Goal: Task Accomplishment & Management: Manage account settings

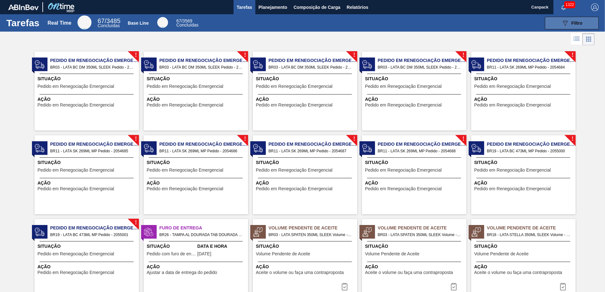
click at [402, 28] on button "089F7B8B-B2A5-4AFE-B5C0-19BA573D28AC Filtro" at bounding box center [572, 23] width 54 height 13
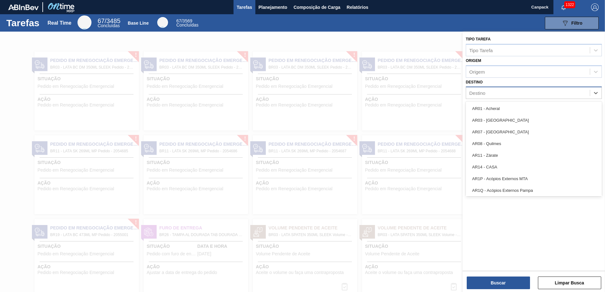
click at [402, 92] on div "Destino" at bounding box center [528, 93] width 124 height 9
type input "aq"
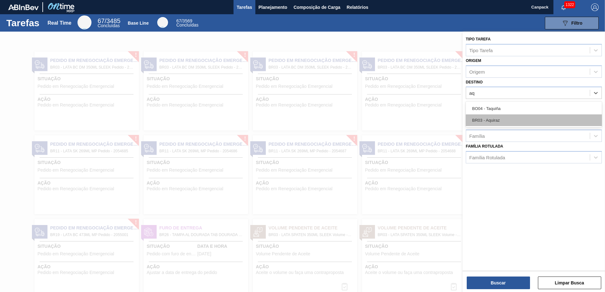
click at [402, 120] on div "BR03 - Aquiraz" at bounding box center [534, 121] width 136 height 12
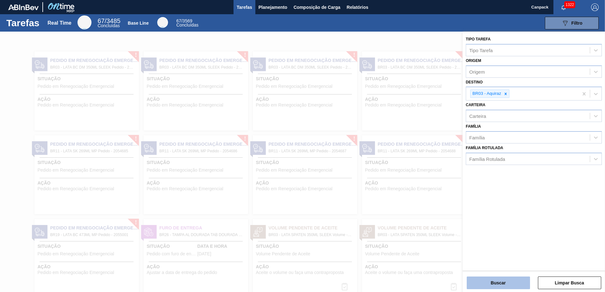
click at [402, 204] on button "Buscar" at bounding box center [498, 283] width 63 height 13
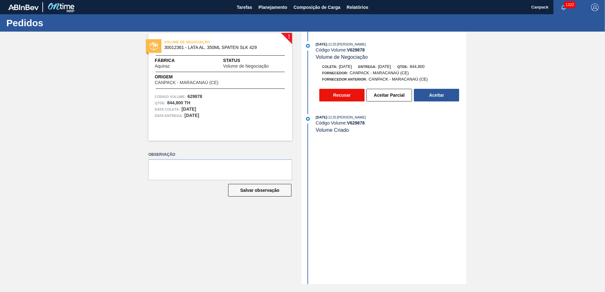
click at [355, 94] on button "Recusar" at bounding box center [341, 95] width 45 height 13
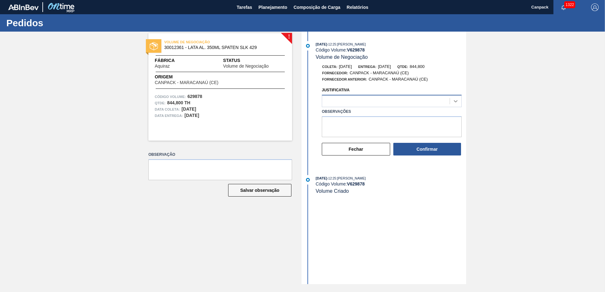
click at [453, 101] on icon at bounding box center [456, 101] width 6 height 6
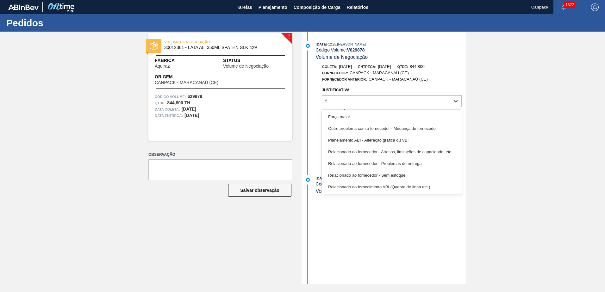
type input "for"
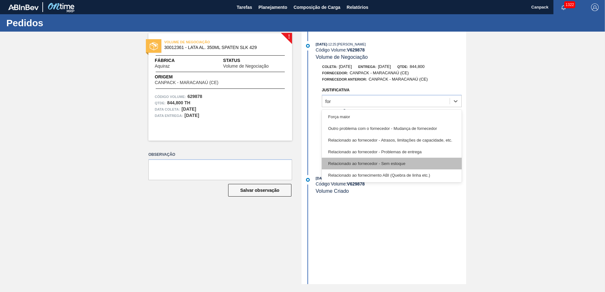
click at [391, 164] on div "Relacionado ao fornecedor - Sem estoque" at bounding box center [392, 164] width 140 height 12
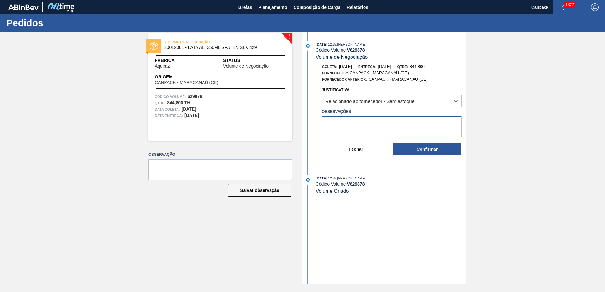
click at [379, 128] on textarea "Observações" at bounding box center [392, 126] width 140 height 21
type textarea "l"
type textarea "L"
click at [375, 128] on textarea "Observações" at bounding box center [392, 126] width 140 height 21
type textarea "L"
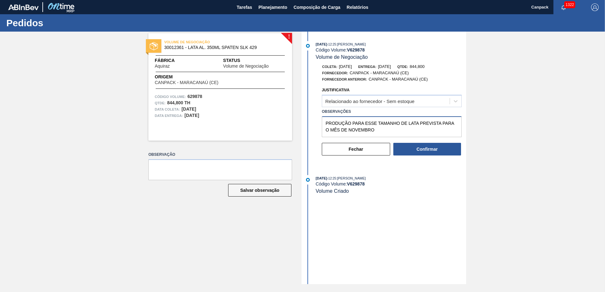
drag, startPoint x: 377, startPoint y: 131, endPoint x: 324, endPoint y: 119, distance: 53.8
click at [324, 119] on textarea "PRODUÇÃO PARA ESSE TAMANHO DE LATA PREVISTA PARA O MÊS DE NOVEMBRO" at bounding box center [392, 126] width 140 height 21
type textarea "PRODUÇÃO PARA ESSE TAMANHO DE LATA PREVISTA PARA O MÊS DE NOVEMBRO"
click at [431, 152] on button "Confirmar" at bounding box center [427, 149] width 68 height 13
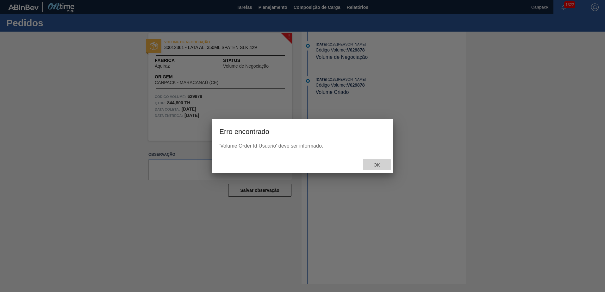
click at [373, 164] on span "Ok" at bounding box center [377, 165] width 16 height 5
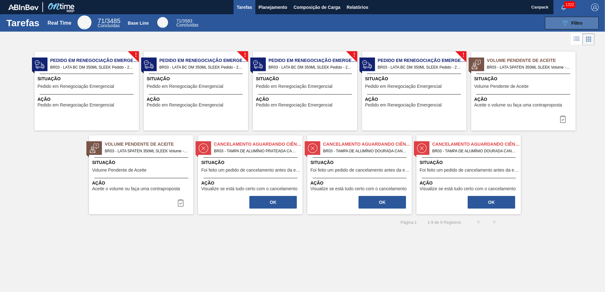
click at [555, 28] on button "089F7B8B-B2A5-4AFE-B5C0-19BA573D28AC Filtro" at bounding box center [572, 23] width 54 height 13
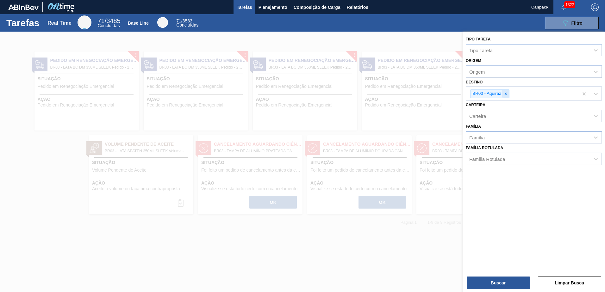
click at [506, 96] on icon at bounding box center [506, 94] width 4 height 4
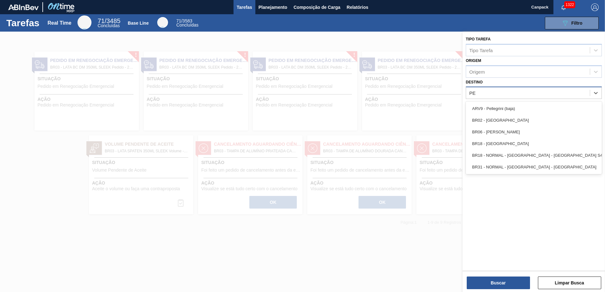
type input "PER"
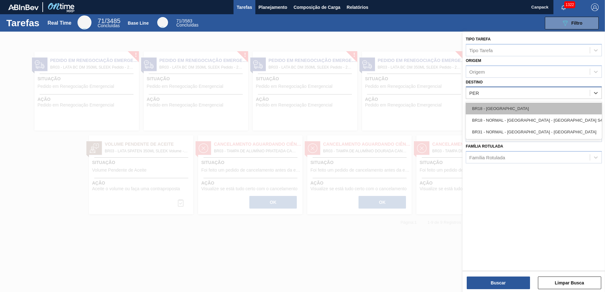
click at [507, 107] on div "BR18 - Pernambuco" at bounding box center [534, 109] width 136 height 12
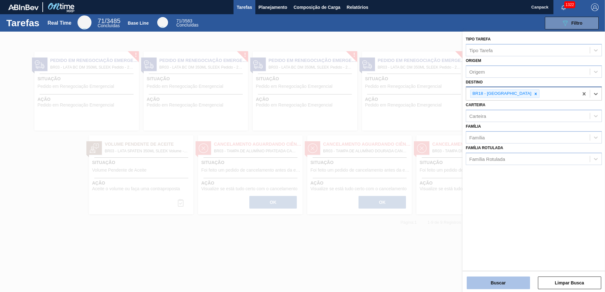
click at [510, 281] on button "Buscar" at bounding box center [498, 283] width 63 height 13
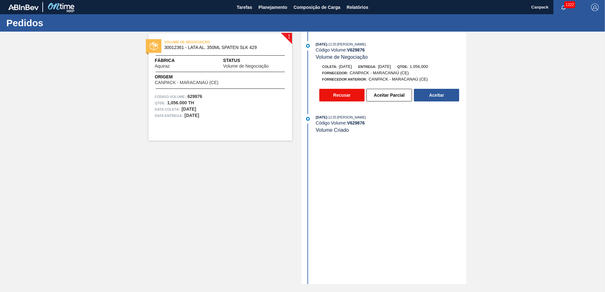
click at [346, 97] on button "Recusar" at bounding box center [341, 95] width 45 height 13
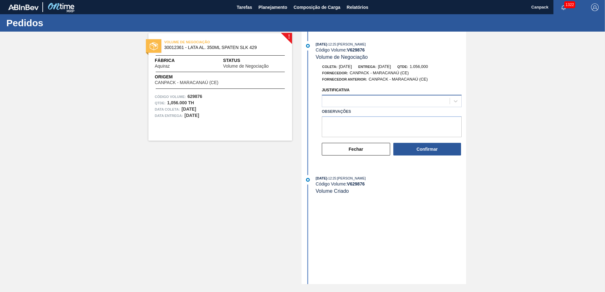
click at [366, 104] on div at bounding box center [386, 101] width 128 height 9
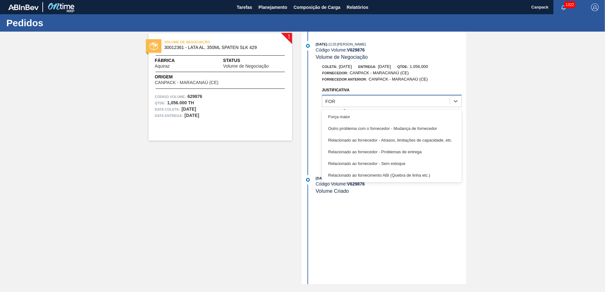
type input "FORN"
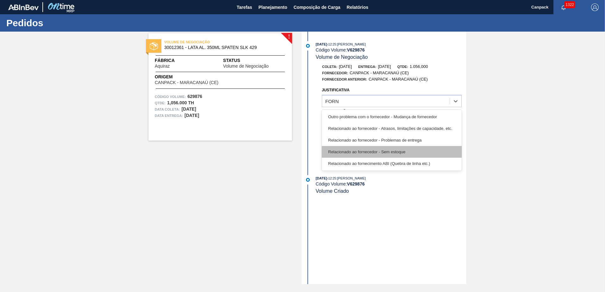
click at [392, 148] on div "Relacionado ao fornecedor - Sem estoque" at bounding box center [392, 152] width 140 height 12
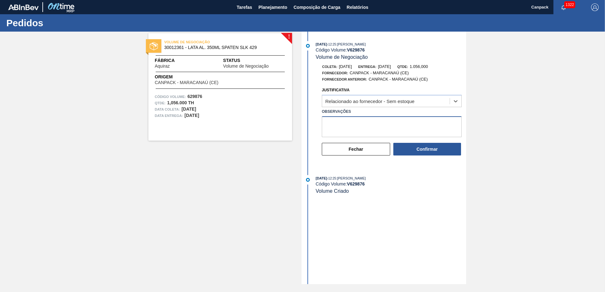
click at [361, 128] on textarea "Observações" at bounding box center [392, 126] width 140 height 21
paste textarea "PRODUÇÃO PARA ESSE TAMANHO DE LATA PREVISTA PARA O MÊS DE NOVEMBRO"
type textarea "PRODUÇÃO PARA ESSE TAMANHO DE LATA PREVISTA PARA O MÊS DE NOVEMBRO"
click at [420, 150] on button "Confirmar" at bounding box center [427, 149] width 68 height 13
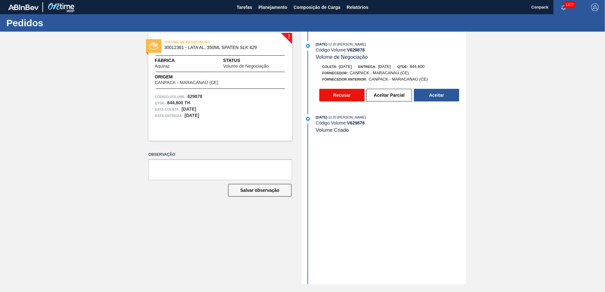
click at [349, 95] on button "Recusar" at bounding box center [341, 95] width 45 height 13
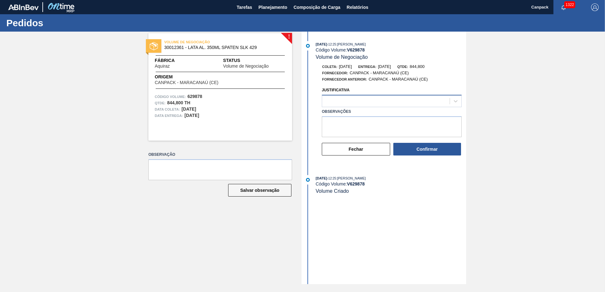
click at [354, 102] on div at bounding box center [386, 101] width 128 height 9
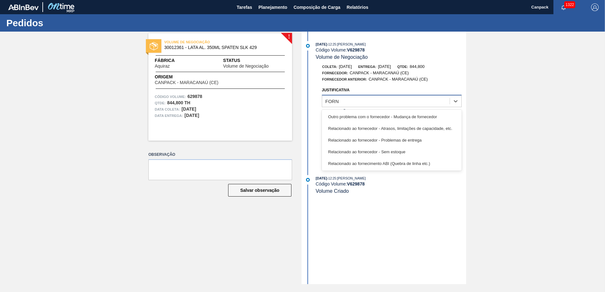
type input "FORNE"
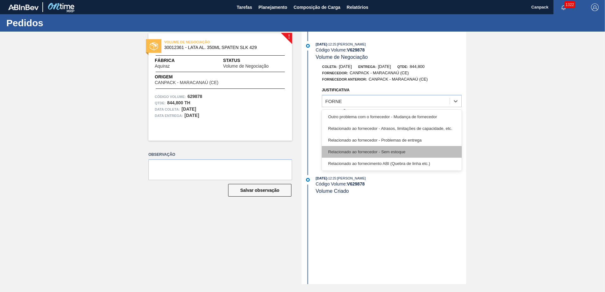
click at [391, 152] on div "Relacionado ao fornecedor - Sem estoque" at bounding box center [392, 152] width 140 height 12
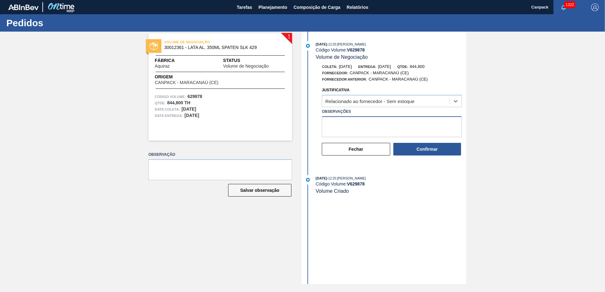
click at [363, 127] on textarea "Observações" at bounding box center [392, 126] width 140 height 21
paste textarea "PRODUÇÃO PARA ESSE TAMANHO DE LATA PREVISTA PARA O MÊS DE NOVEMBRO"
type textarea "PRODUÇÃO PARA ESSE TAMANHO DE LATA PREVISTA PARA O MÊS DE NOVEMBRO"
click at [420, 150] on button "Confirmar" at bounding box center [427, 149] width 68 height 13
